Goal: Task Accomplishment & Management: Use online tool/utility

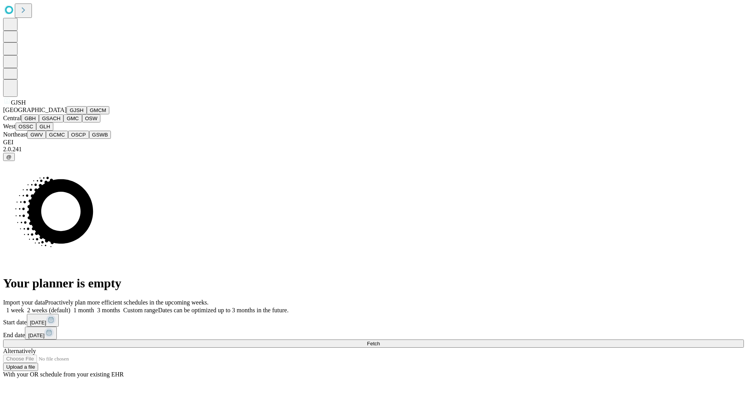
click at [67, 114] on button "GJSH" at bounding box center [77, 110] width 20 height 8
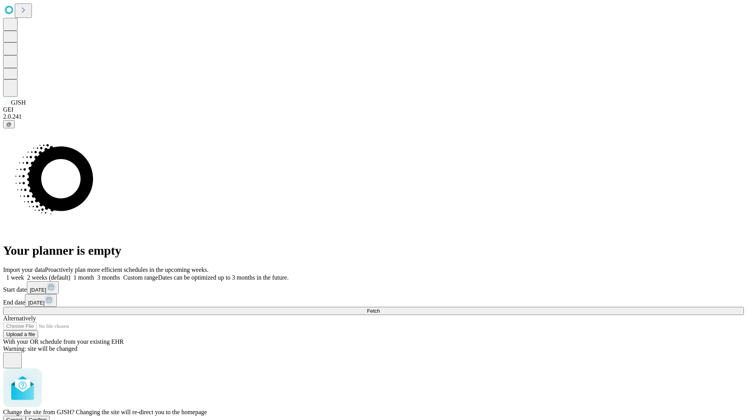
click at [47, 417] on span "Confirm" at bounding box center [38, 420] width 18 height 6
click at [24, 274] on label "1 week" at bounding box center [13, 277] width 21 height 7
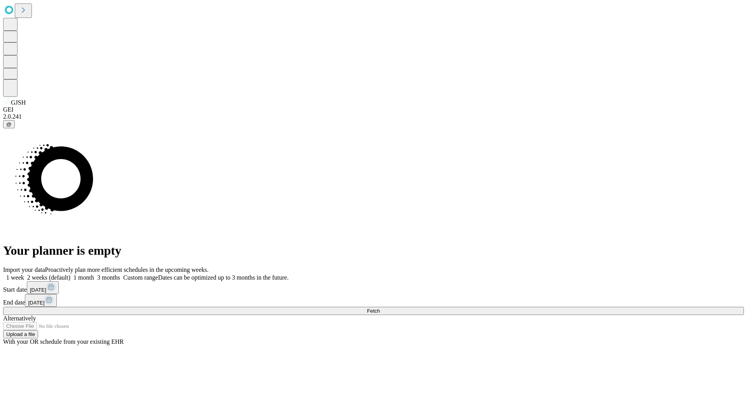
click at [380, 308] on span "Fetch" at bounding box center [373, 311] width 13 height 6
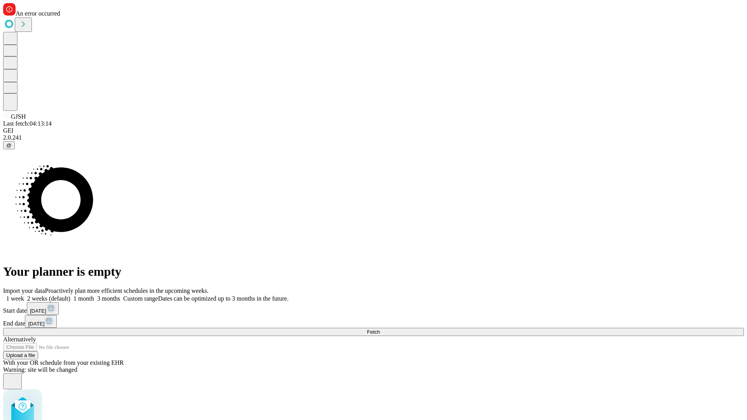
click at [24, 295] on label "1 week" at bounding box center [13, 298] width 21 height 7
click at [380, 329] on span "Fetch" at bounding box center [373, 332] width 13 height 6
click at [24, 295] on label "1 week" at bounding box center [13, 298] width 21 height 7
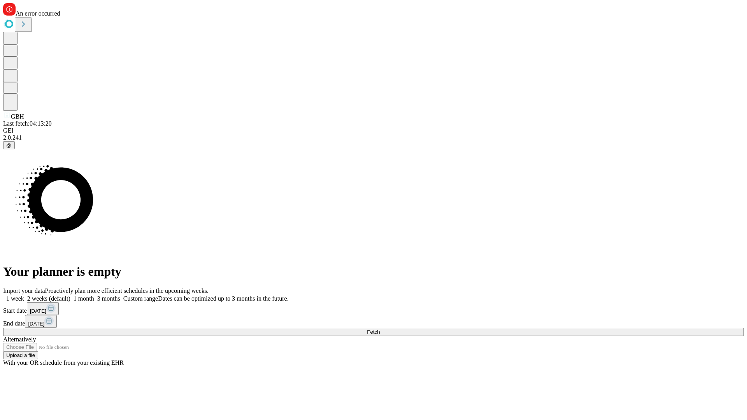
click at [380, 329] on span "Fetch" at bounding box center [373, 332] width 13 height 6
click at [24, 295] on label "1 week" at bounding box center [13, 298] width 21 height 7
click at [380, 329] on span "Fetch" at bounding box center [373, 332] width 13 height 6
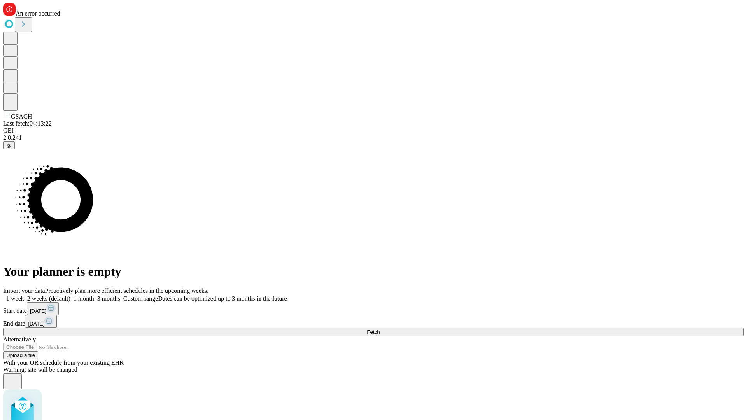
click at [24, 295] on label "1 week" at bounding box center [13, 298] width 21 height 7
click at [380, 329] on span "Fetch" at bounding box center [373, 332] width 13 height 6
click at [24, 295] on label "1 week" at bounding box center [13, 298] width 21 height 7
click at [380, 329] on span "Fetch" at bounding box center [373, 332] width 13 height 6
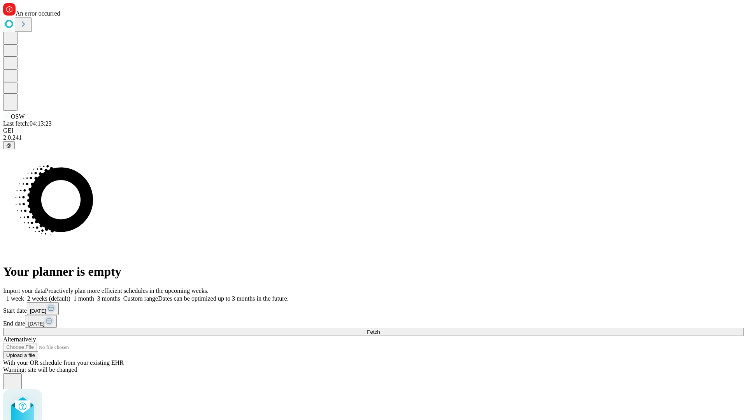
click at [24, 295] on label "1 week" at bounding box center [13, 298] width 21 height 7
click at [380, 329] on span "Fetch" at bounding box center [373, 332] width 13 height 6
click at [24, 295] on label "1 week" at bounding box center [13, 298] width 21 height 7
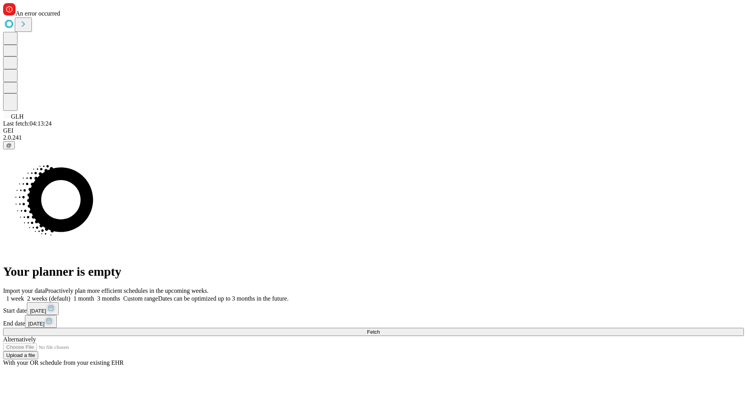
click at [380, 329] on span "Fetch" at bounding box center [373, 332] width 13 height 6
click at [24, 295] on label "1 week" at bounding box center [13, 298] width 21 height 7
click at [380, 329] on span "Fetch" at bounding box center [373, 332] width 13 height 6
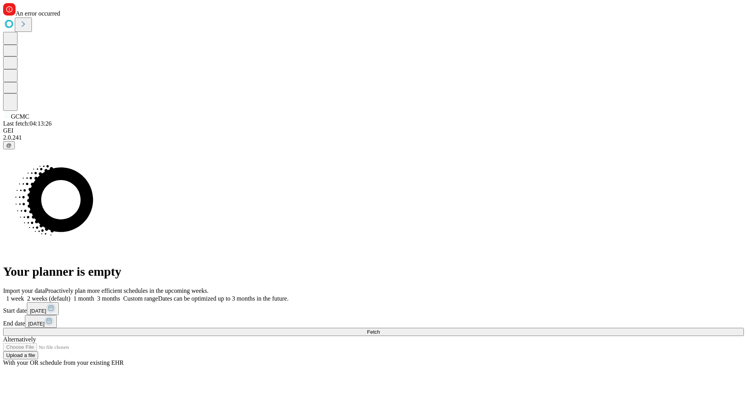
click at [24, 295] on label "1 week" at bounding box center [13, 298] width 21 height 7
click at [380, 329] on span "Fetch" at bounding box center [373, 332] width 13 height 6
click at [24, 295] on label "1 week" at bounding box center [13, 298] width 21 height 7
click at [380, 329] on span "Fetch" at bounding box center [373, 332] width 13 height 6
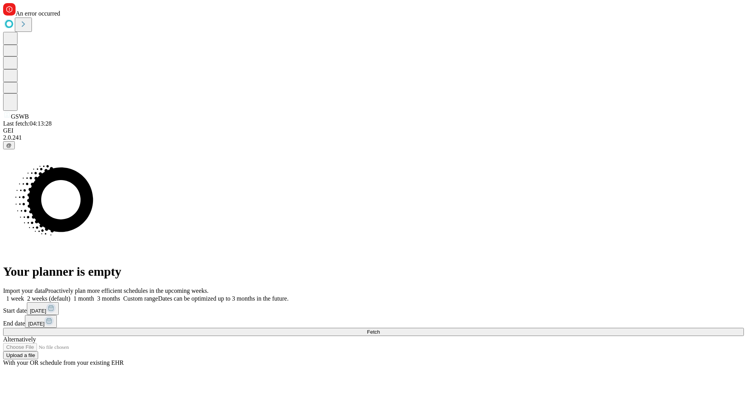
click at [24, 295] on label "1 week" at bounding box center [13, 298] width 21 height 7
click at [380, 329] on span "Fetch" at bounding box center [373, 332] width 13 height 6
